Goal: Information Seeking & Learning: Compare options

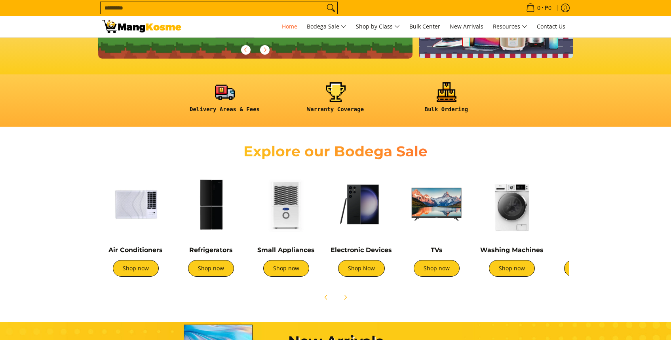
scroll to position [218, 0]
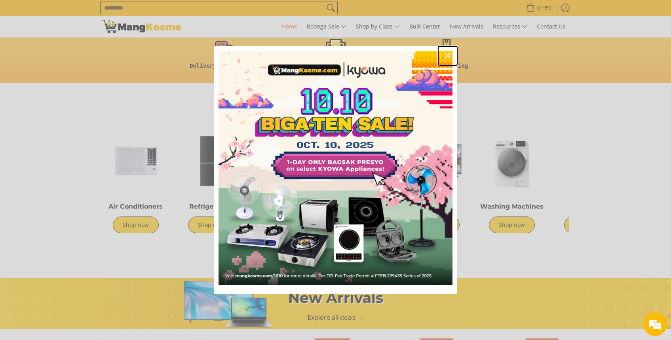
click at [445, 54] on icon "close icon" at bounding box center [448, 56] width 6 height 6
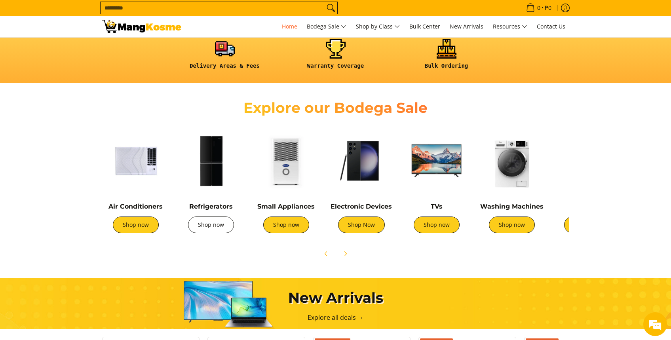
scroll to position [0, 315]
click at [210, 227] on link "Shop now" at bounding box center [211, 225] width 46 height 17
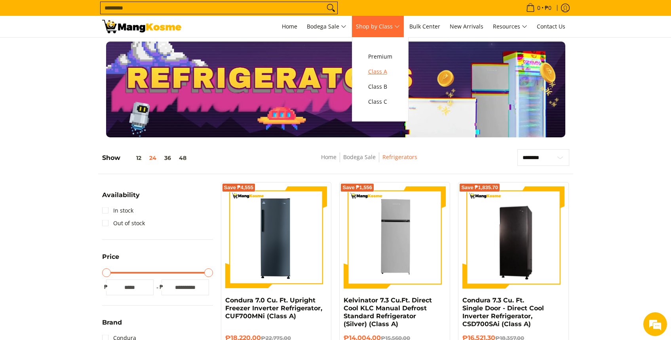
click at [386, 72] on span "Class A" at bounding box center [380, 72] width 24 height 10
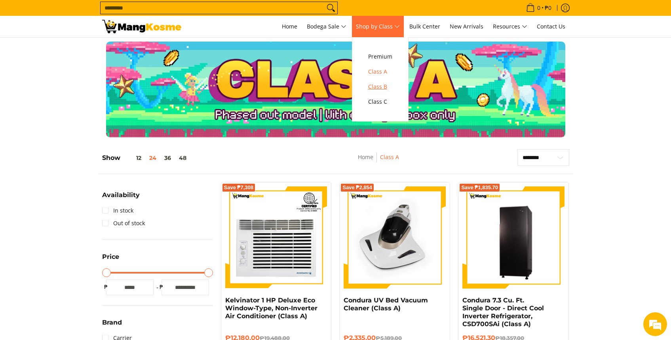
click at [379, 87] on span "Class B" at bounding box center [380, 87] width 24 height 10
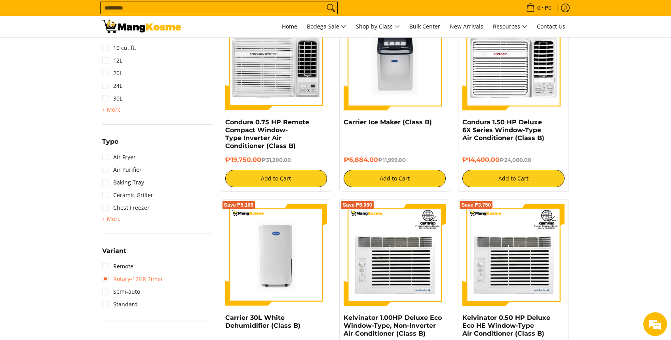
scroll to position [756, 0]
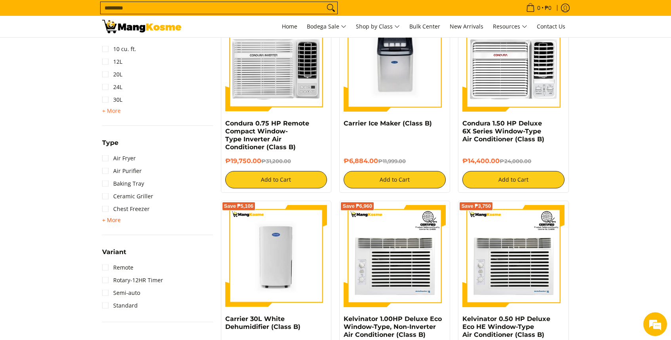
click at [117, 217] on span "+ More" at bounding box center [111, 220] width 19 height 6
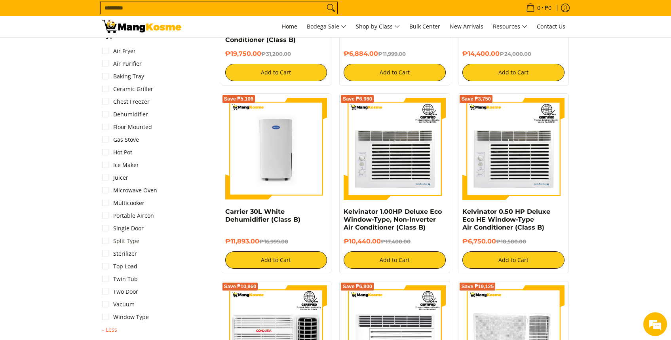
scroll to position [864, 0]
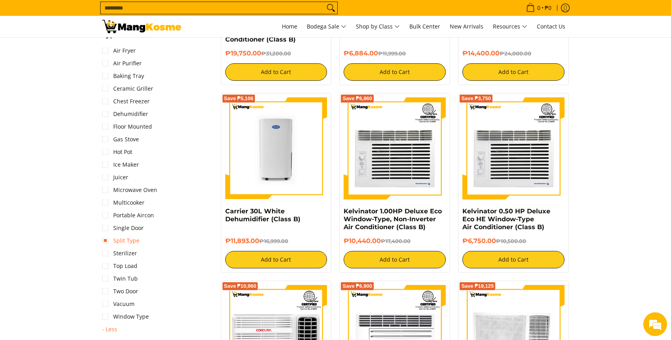
click at [131, 243] on link "Split Type" at bounding box center [120, 240] width 37 height 13
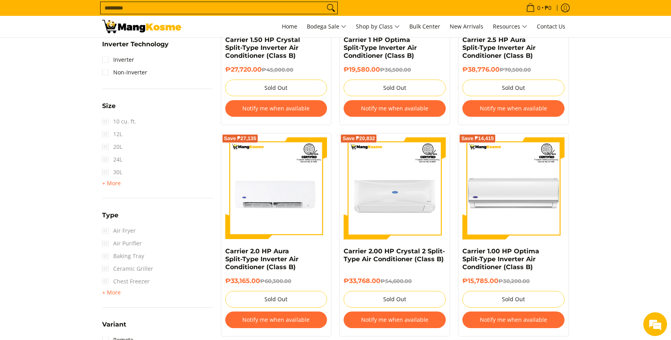
scroll to position [615, 0]
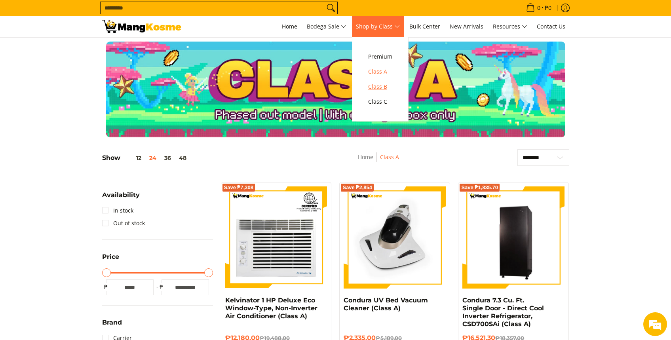
click at [383, 88] on span "Class B" at bounding box center [380, 87] width 24 height 10
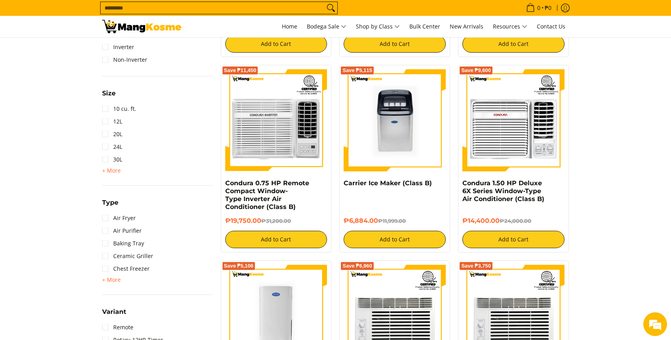
scroll to position [736, 0]
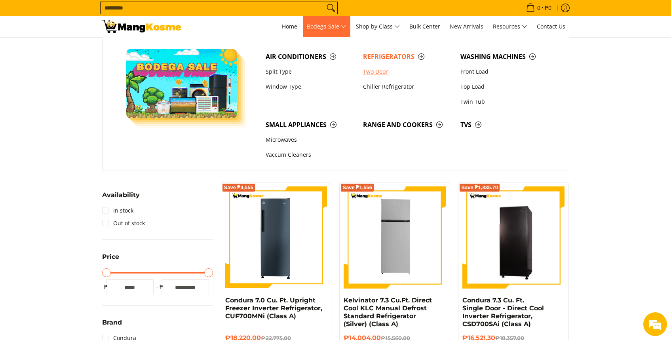
click at [377, 72] on link "Two Door" at bounding box center [407, 71] width 97 height 15
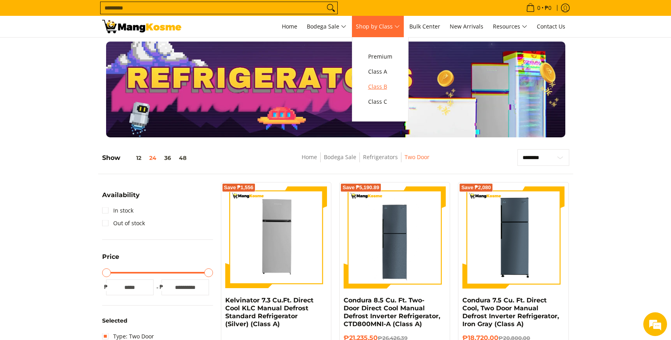
click at [385, 85] on span "Class B" at bounding box center [380, 87] width 24 height 10
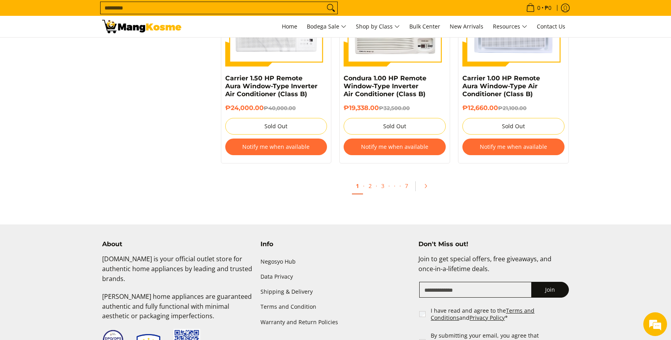
scroll to position [1700, 0]
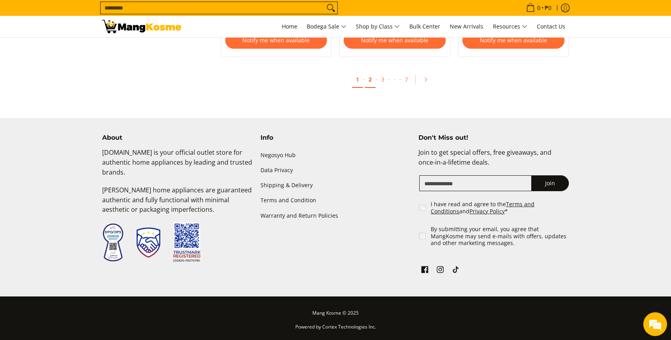
click at [370, 82] on link "2" at bounding box center [370, 80] width 11 height 16
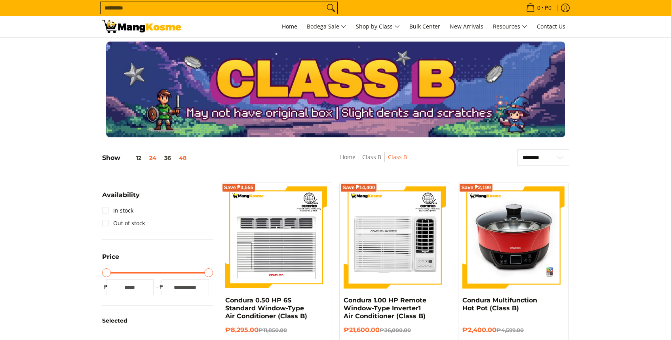
click at [184, 158] on button "48" at bounding box center [182, 158] width 15 height 6
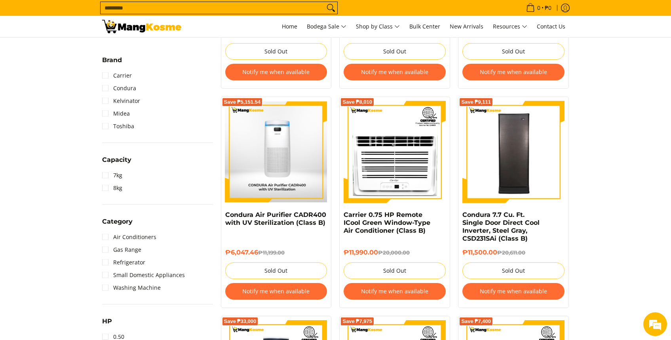
scroll to position [290, 0]
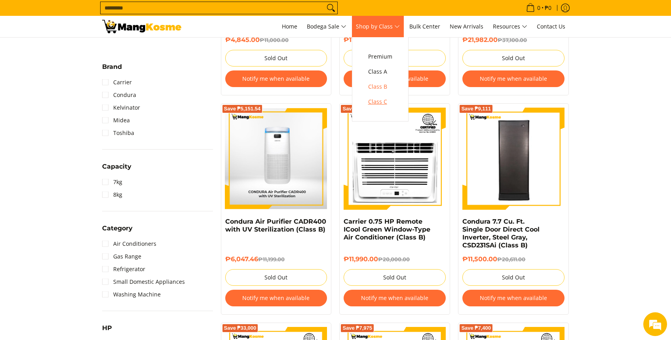
click at [388, 101] on span "Class C" at bounding box center [380, 102] width 24 height 10
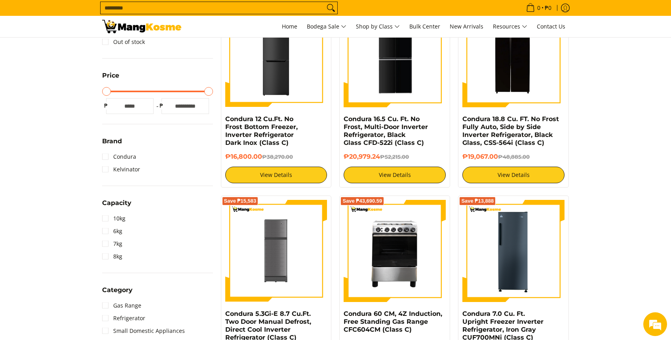
scroll to position [182, 0]
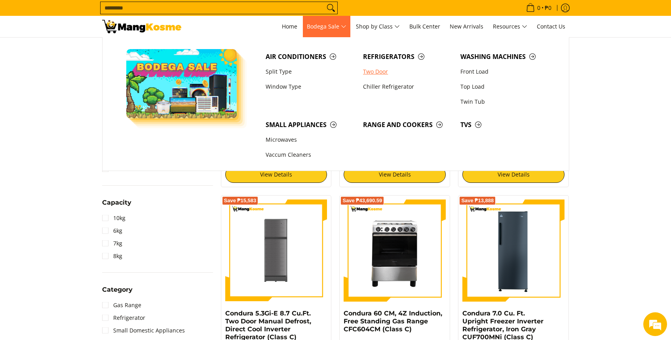
click at [385, 74] on link "Two Door" at bounding box center [407, 71] width 97 height 15
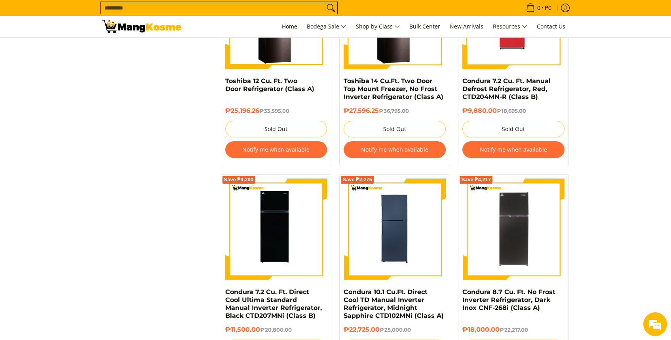
scroll to position [1057, 0]
